Goal: Information Seeking & Learning: Learn about a topic

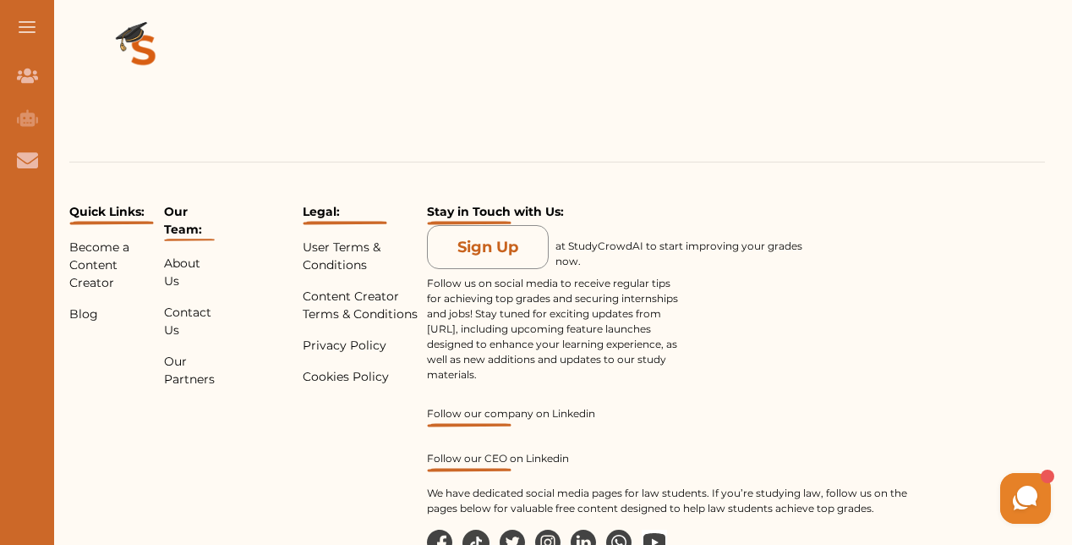
scroll to position [2332, 0]
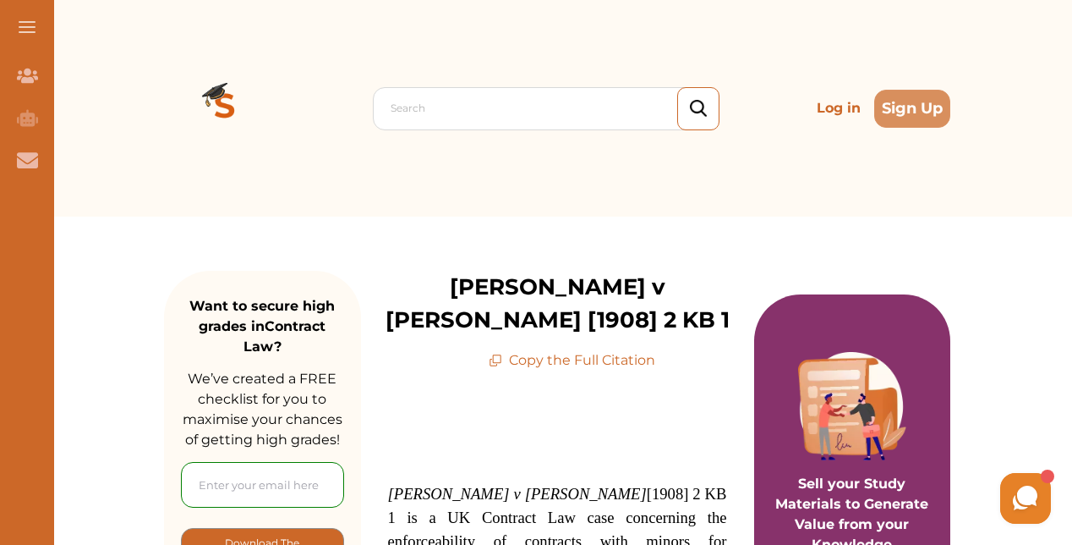
click at [217, 97] on img at bounding box center [225, 108] width 122 height 122
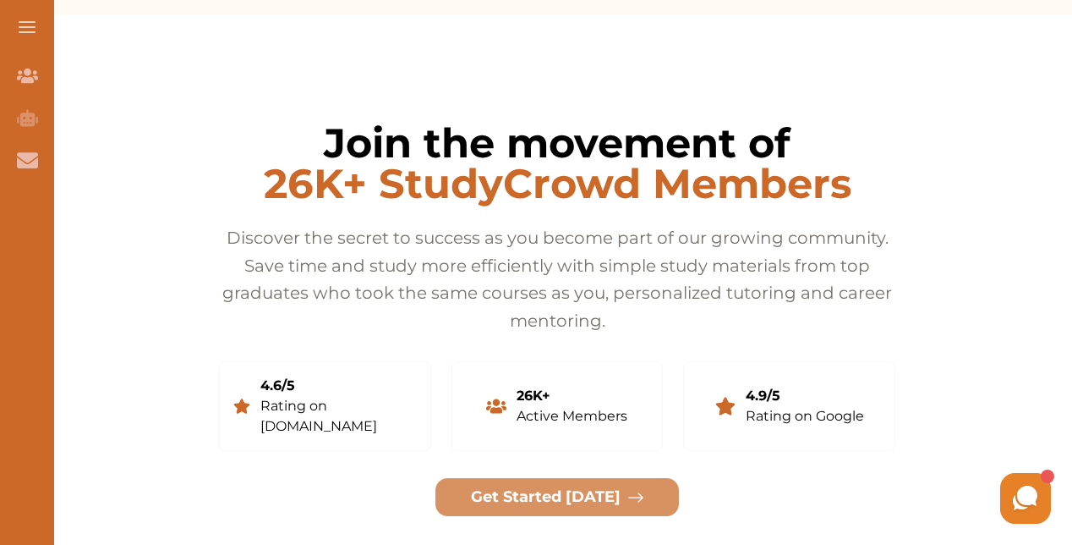
scroll to position [3291, 0]
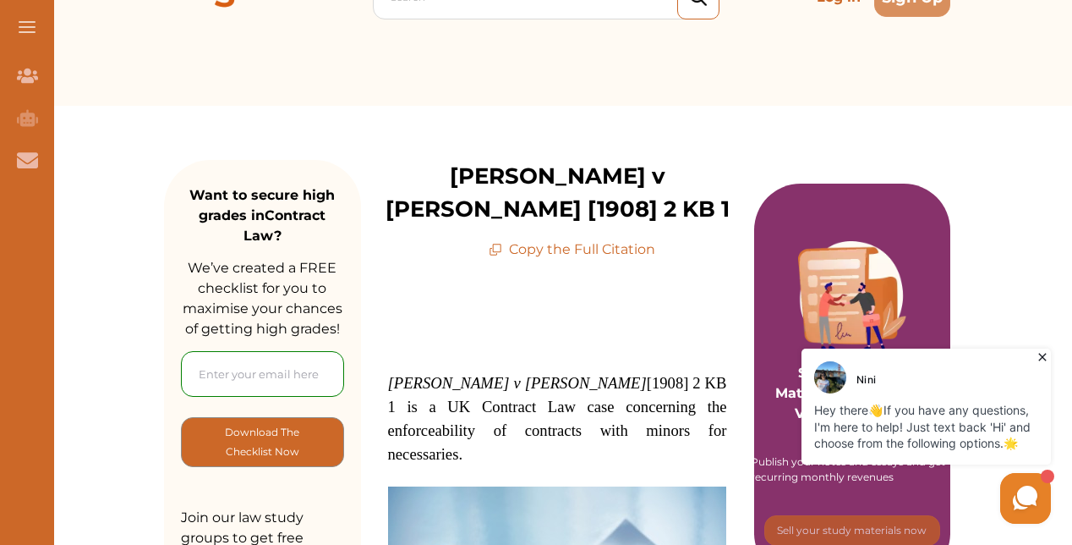
scroll to position [113, 0]
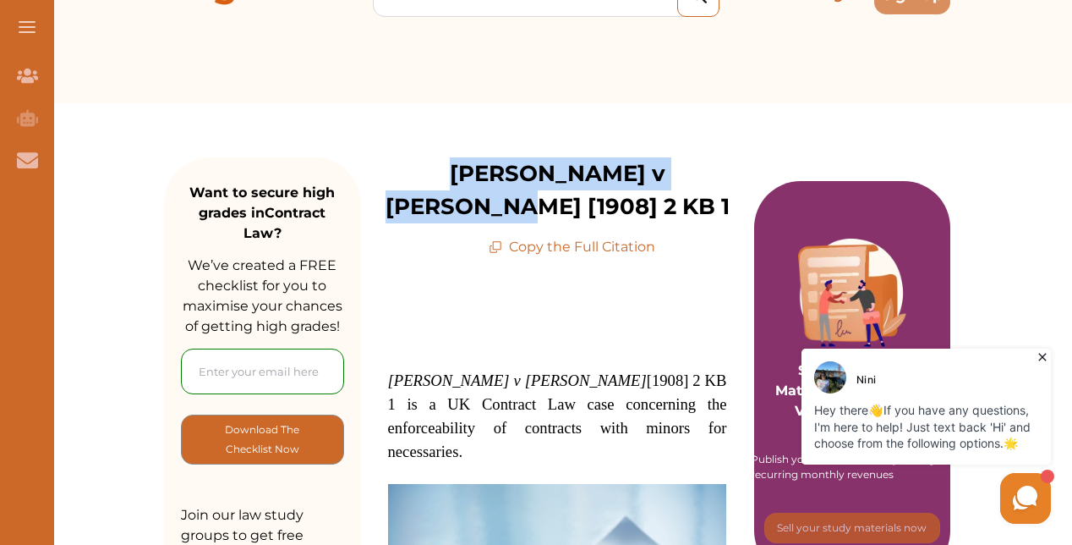
drag, startPoint x: 403, startPoint y: 173, endPoint x: 725, endPoint y: 178, distance: 321.4
click at [725, 178] on div "Nash v Inman [1908] 2 KB 1 Copy the Full Citation" at bounding box center [557, 207] width 393 height 100
copy p "[PERSON_NAME] v [PERSON_NAME] [1908] 2 KB 1"
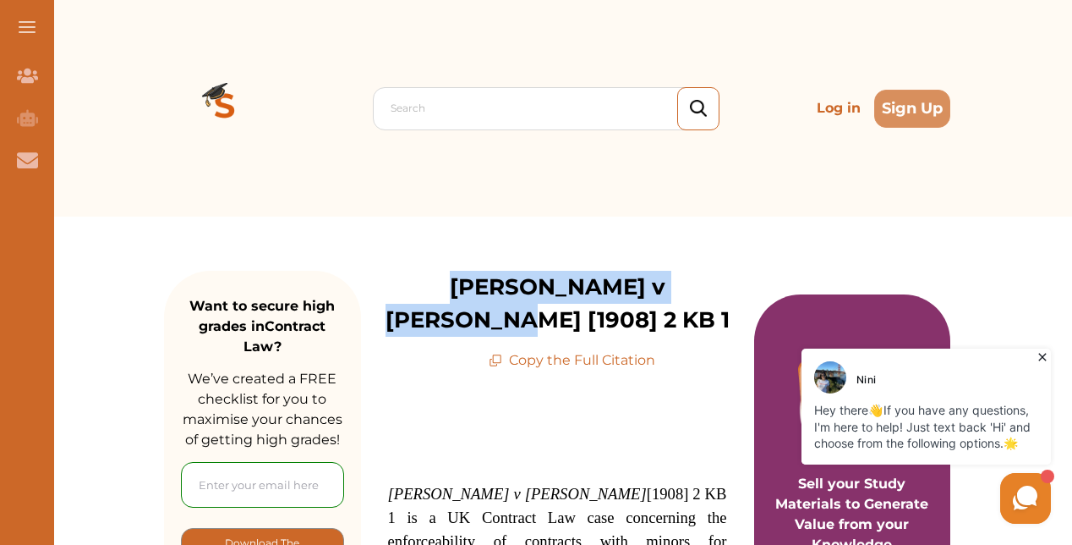
click at [29, 22] on span at bounding box center [27, 22] width 17 height 2
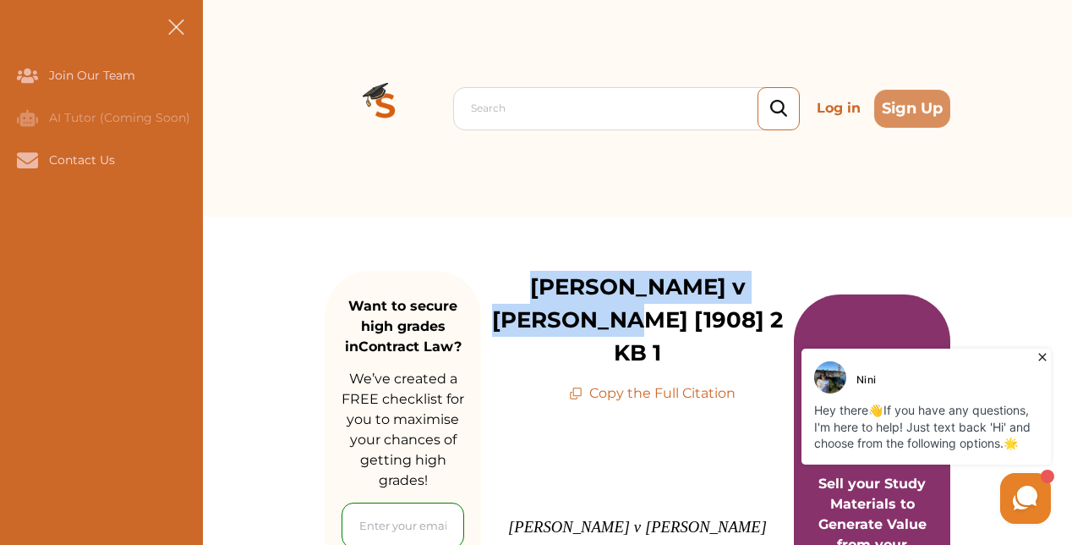
click at [368, 101] on img at bounding box center [386, 108] width 122 height 122
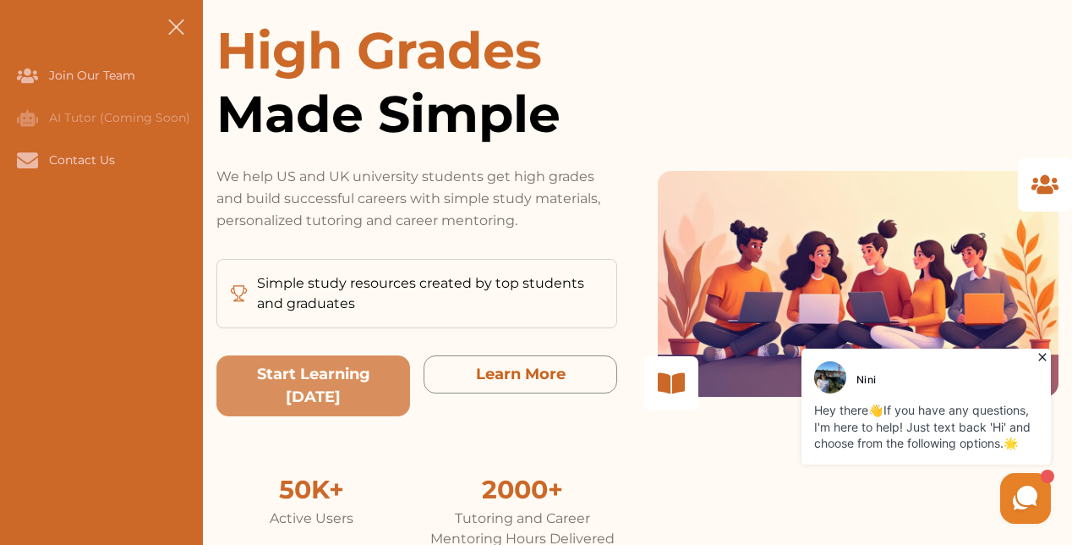
scroll to position [200, 0]
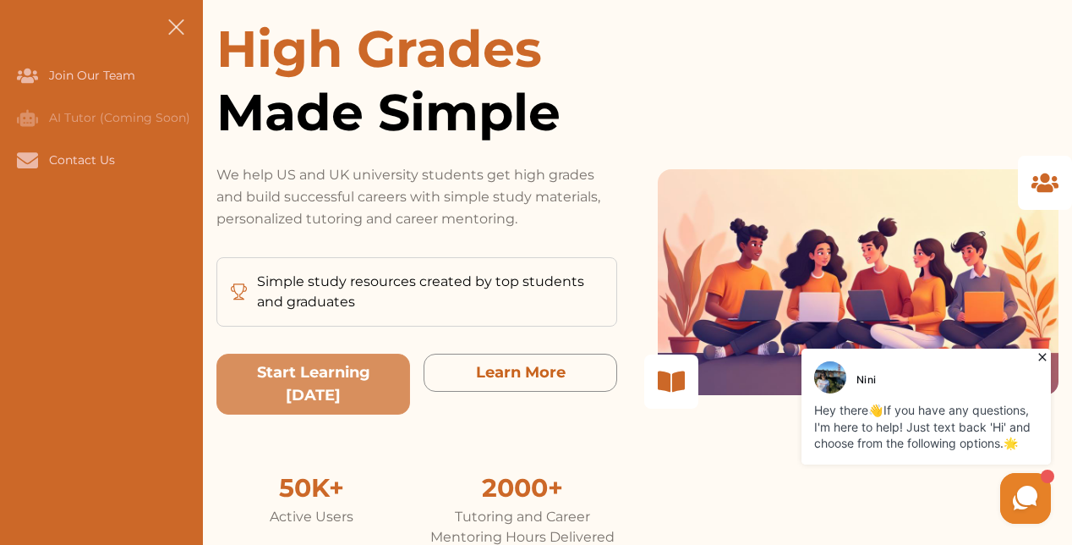
click at [1037, 499] on use at bounding box center [1025, 497] width 25 height 25
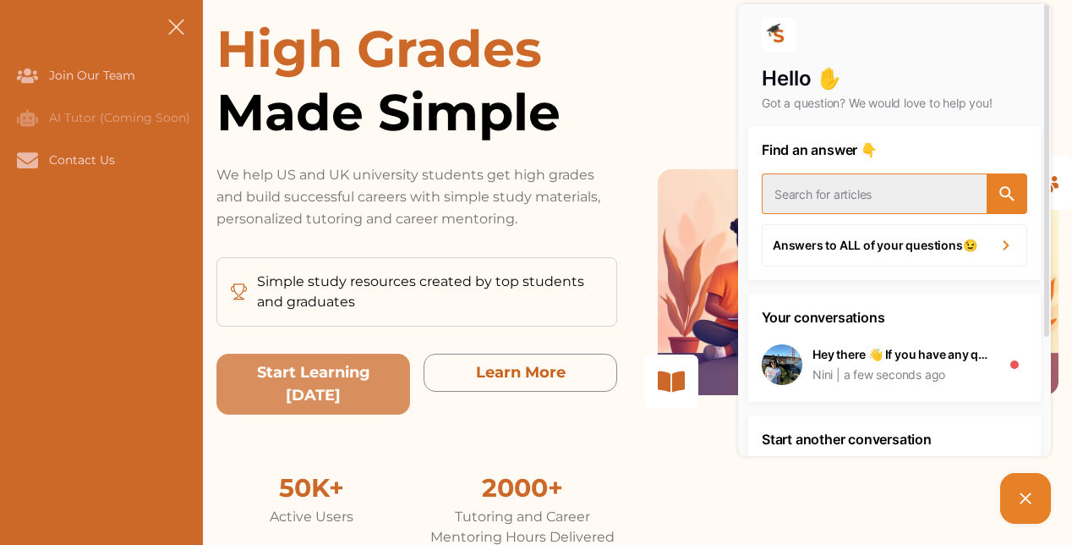
click at [846, 198] on input "text" at bounding box center [874, 193] width 225 height 41
type input "what is this website called"
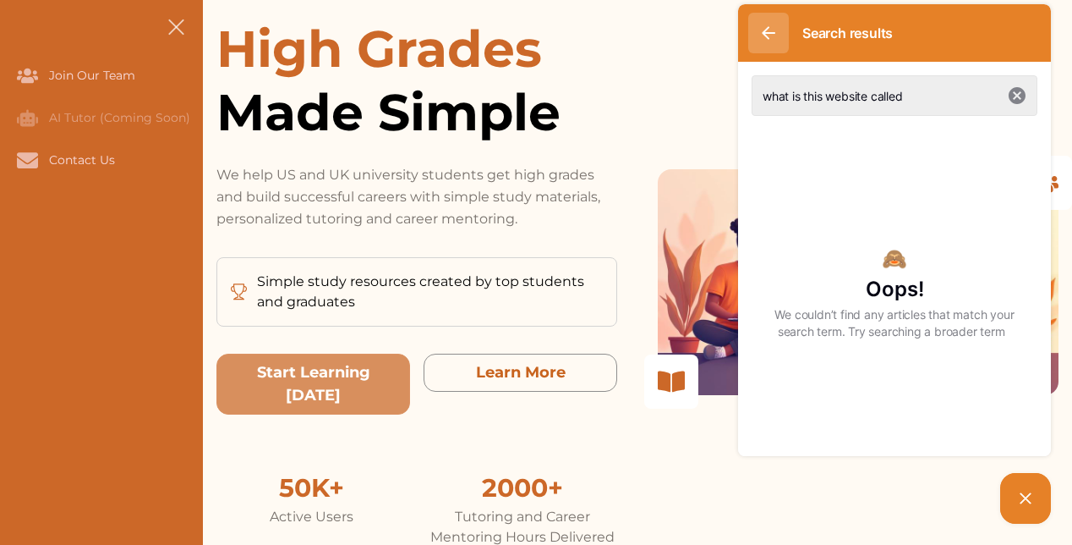
click at [766, 25] on button "button" at bounding box center [768, 33] width 41 height 41
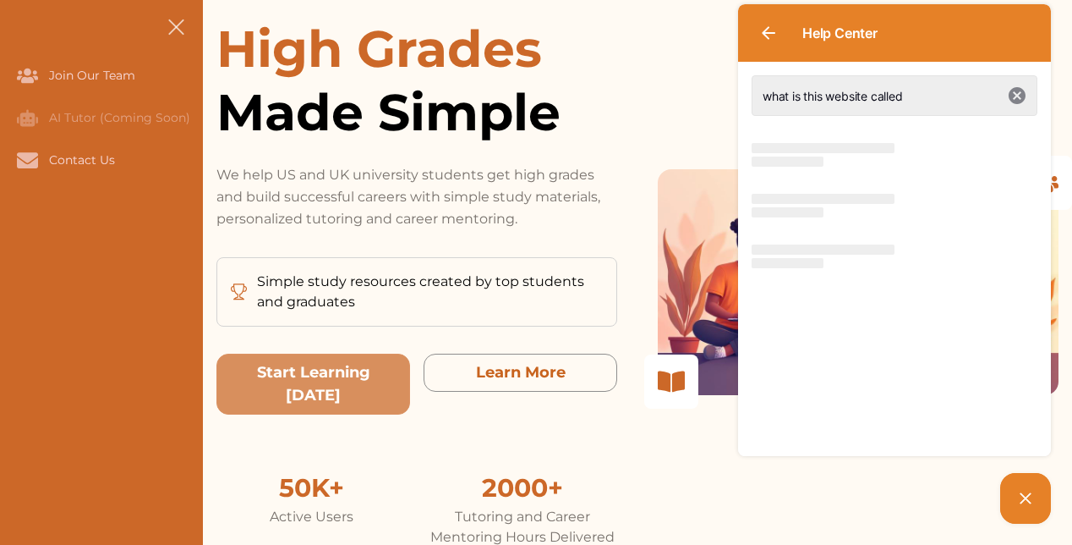
click at [644, 74] on div "High Grades Made Simple We help US and UK university students get high grades a…" at bounding box center [637, 282] width 842 height 530
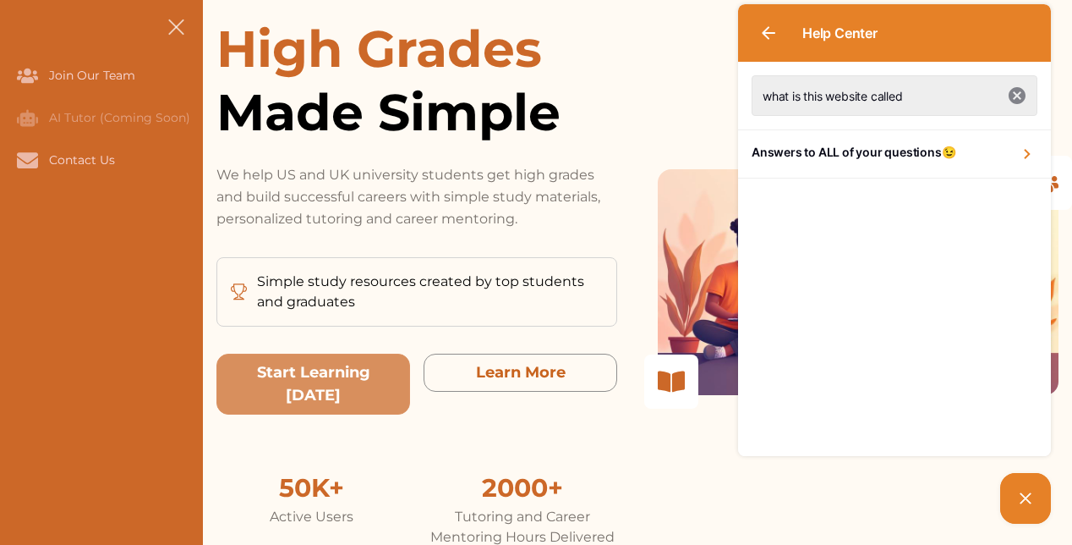
click at [1012, 97] on icon "button" at bounding box center [1017, 95] width 17 height 17
click at [1016, 484] on picture at bounding box center [1025, 498] width 51 height 51
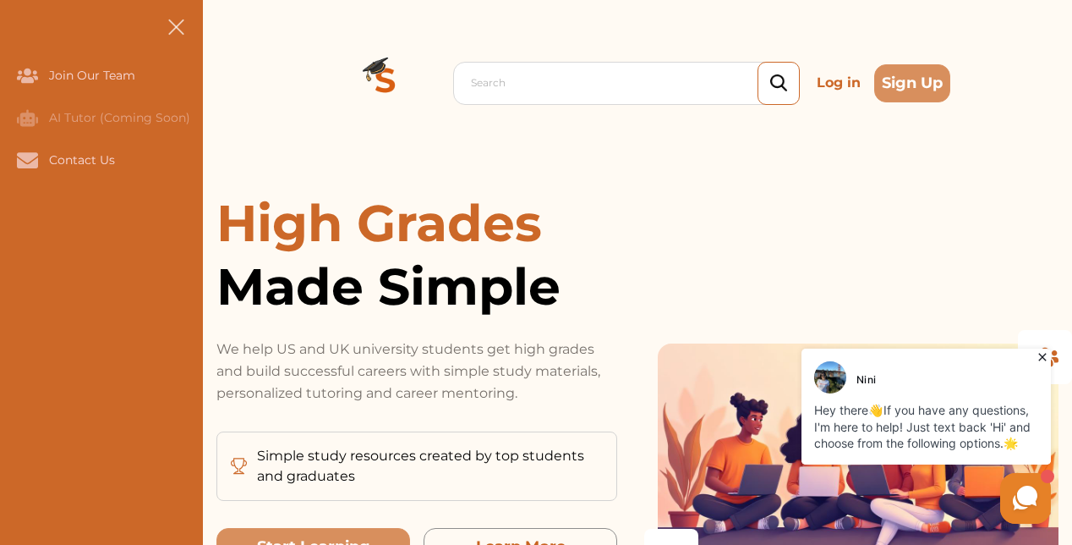
scroll to position [0, 0]
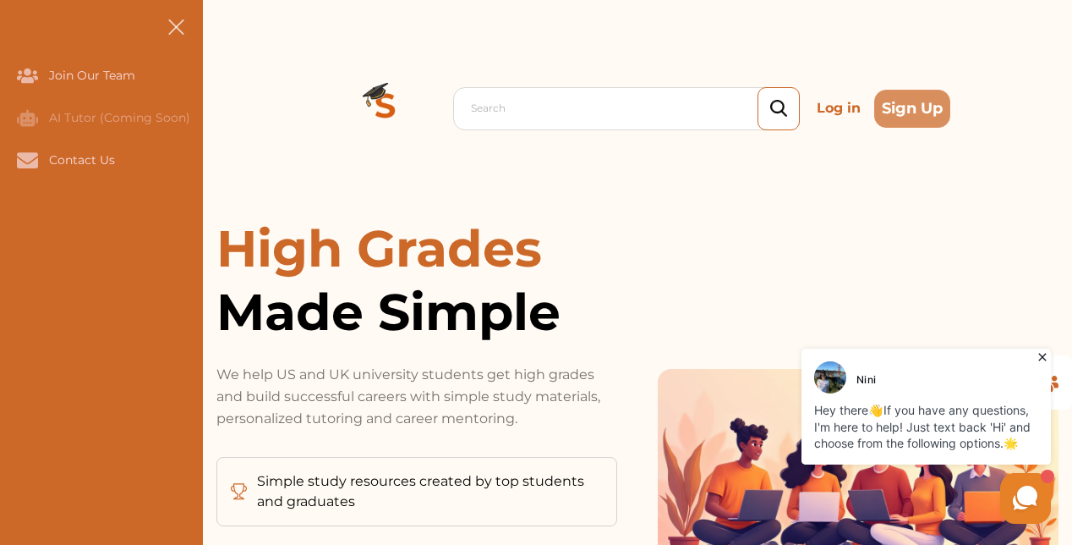
click at [975, 229] on div "High Grades Made Simple We help US and UK university students get high grades a…" at bounding box center [637, 481] width 842 height 530
